Goal: Information Seeking & Learning: Learn about a topic

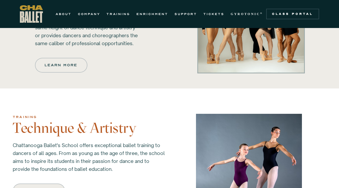
scroll to position [337, 0]
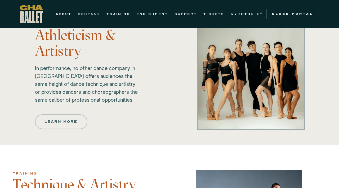
click at [95, 13] on link "COMPANY" at bounding box center [89, 14] width 22 height 6
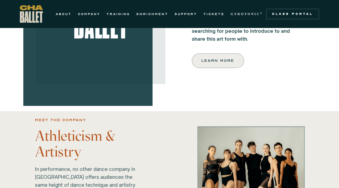
scroll to position [230, 0]
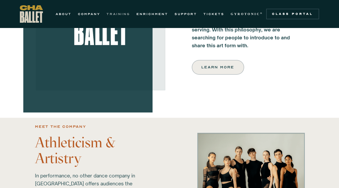
click at [121, 13] on link "TRAINING" at bounding box center [118, 14] width 24 height 6
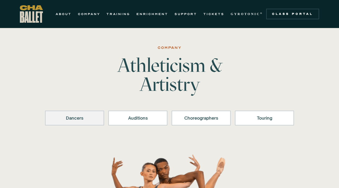
click at [94, 119] on div "Dancers" at bounding box center [74, 118] width 45 height 6
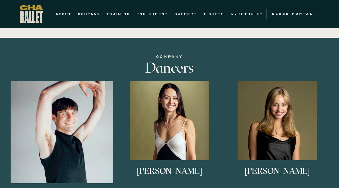
scroll to position [291, 0]
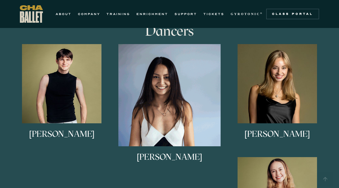
scroll to position [330, 0]
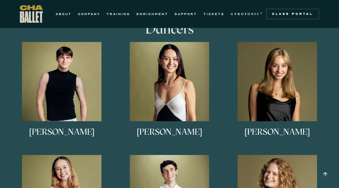
click at [153, 133] on h3 "[PERSON_NAME]" at bounding box center [169, 136] width 65 height 17
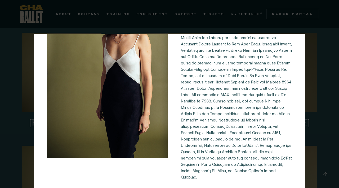
scroll to position [341, 0]
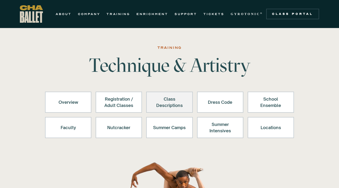
click at [169, 101] on div "Class Descriptions" at bounding box center [169, 102] width 33 height 13
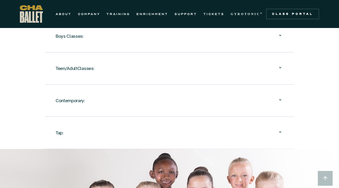
scroll to position [598, 0]
